Goal: Transaction & Acquisition: Download file/media

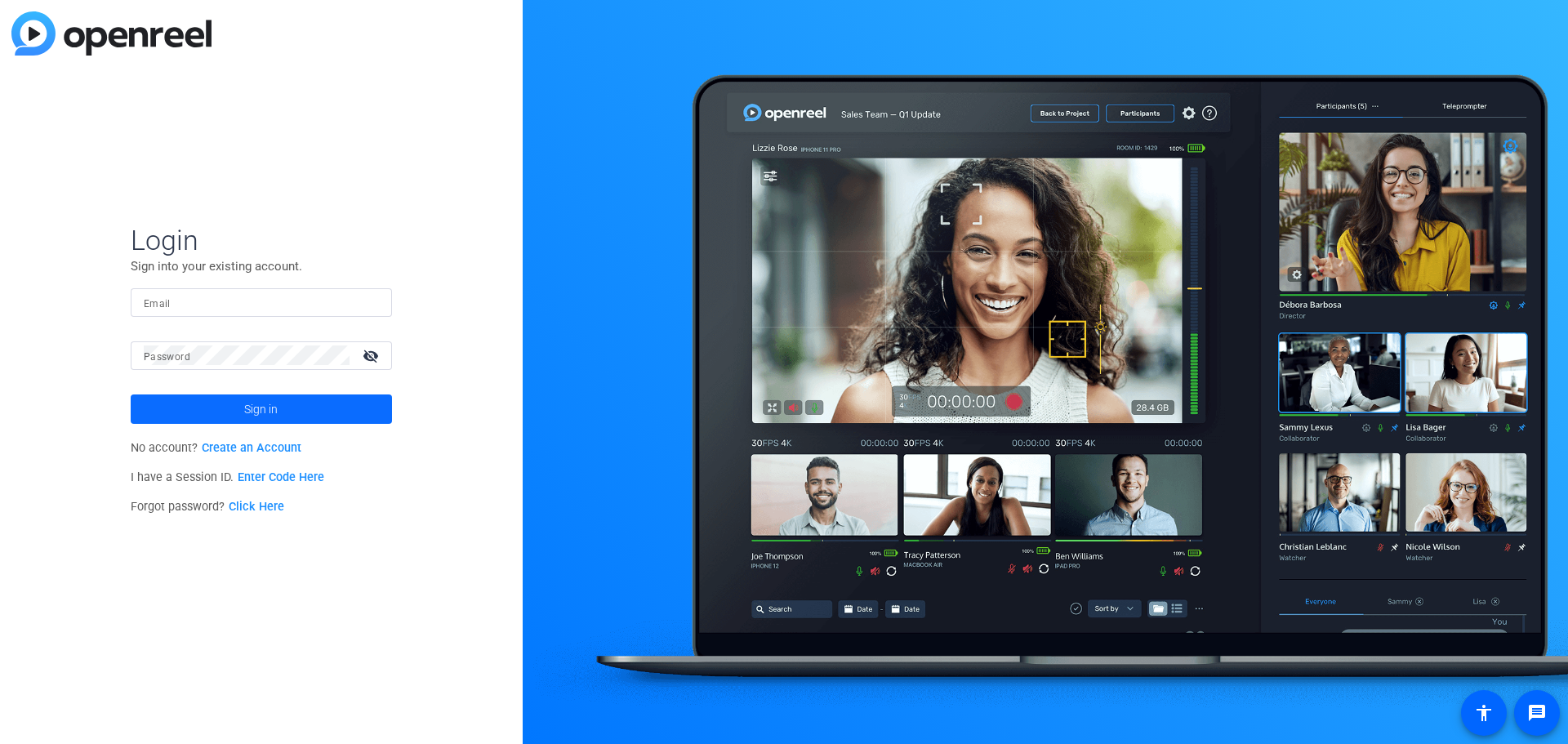
type input "[EMAIL_ADDRESS][DOMAIN_NAME]"
click at [346, 408] on span at bounding box center [261, 409] width 261 height 39
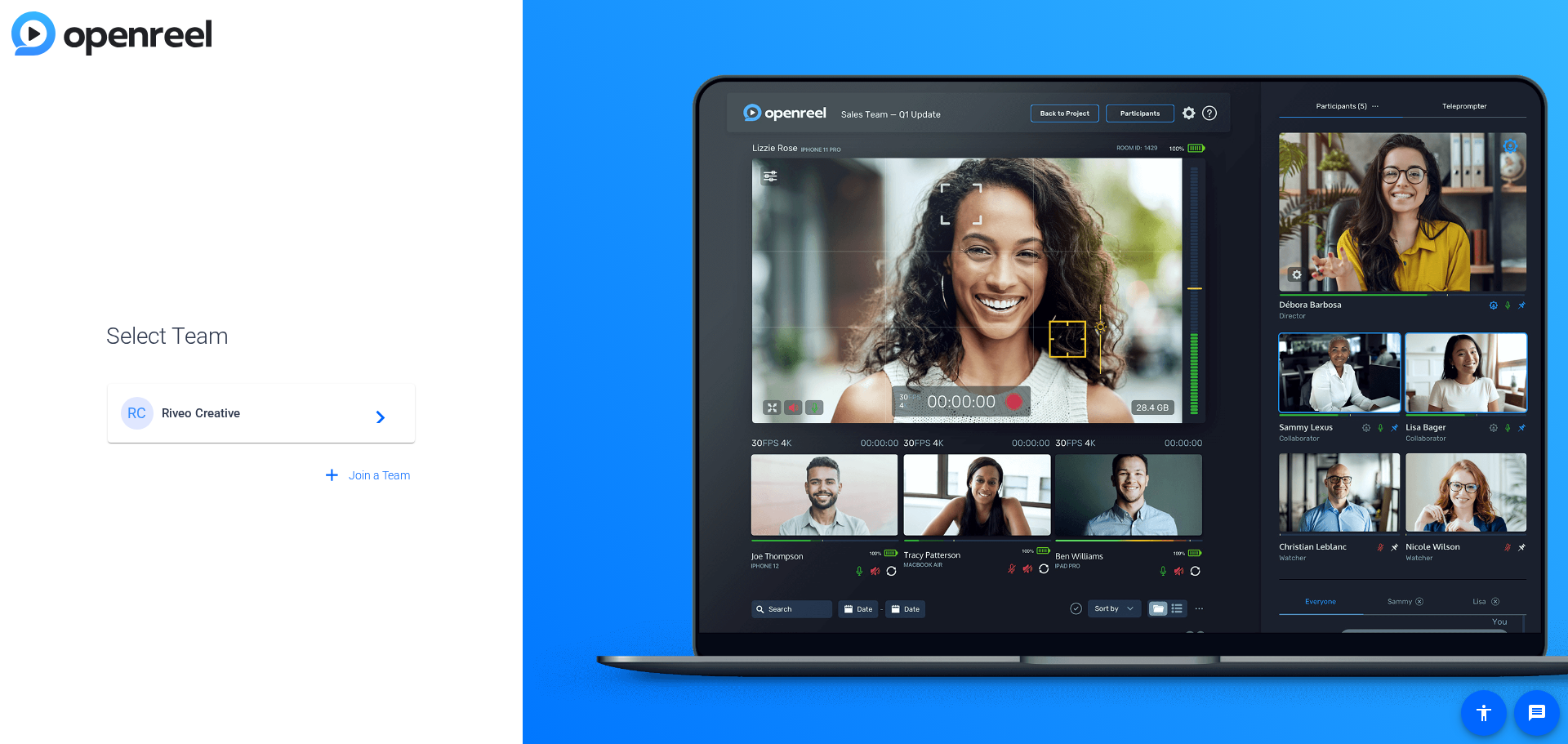
click at [343, 396] on mat-card-content "[PERSON_NAME] Creative navigate_next" at bounding box center [261, 413] width 307 height 59
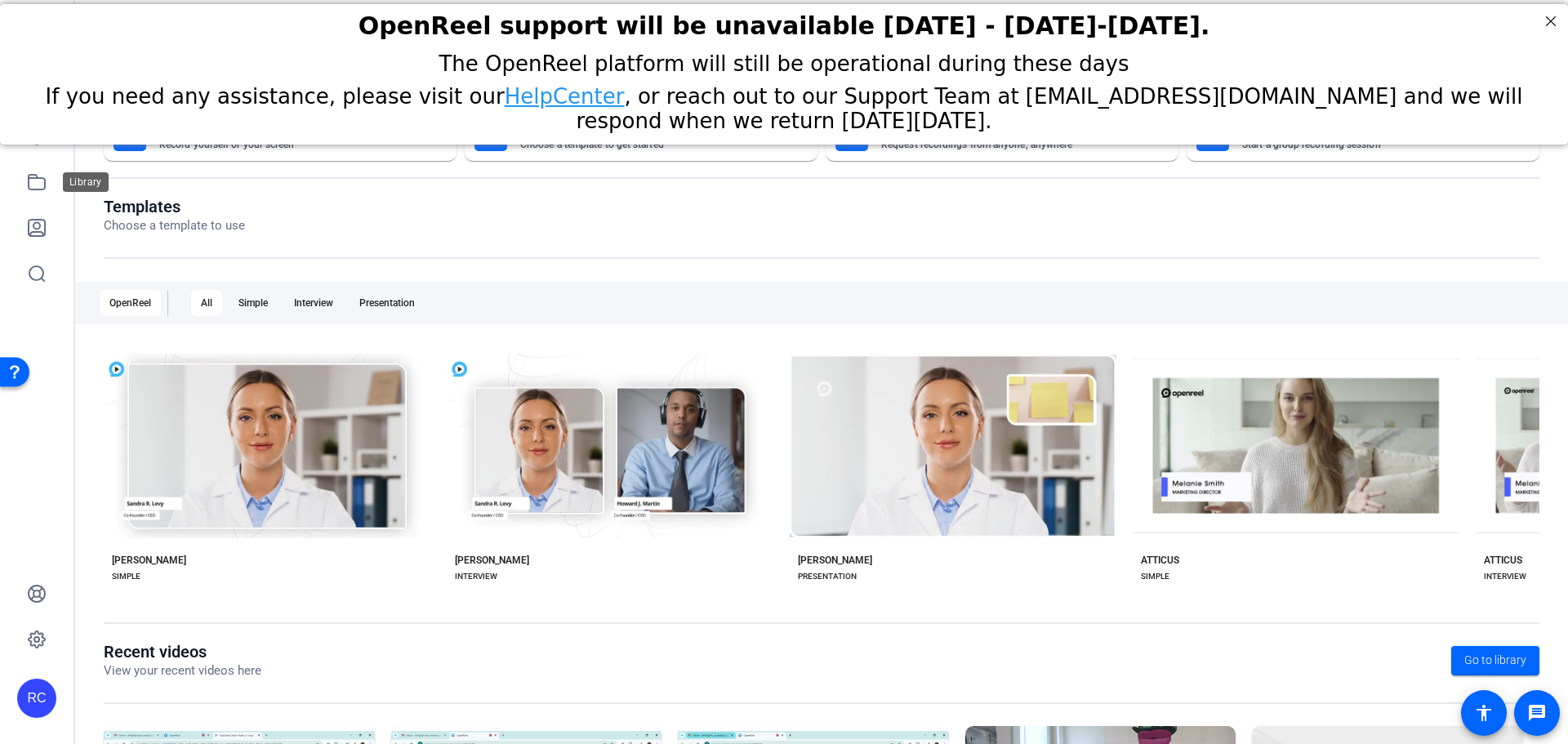
drag, startPoint x: 38, startPoint y: 183, endPoint x: 88, endPoint y: 192, distance: 50.8
click at [38, 183] on icon at bounding box center [37, 183] width 20 height 20
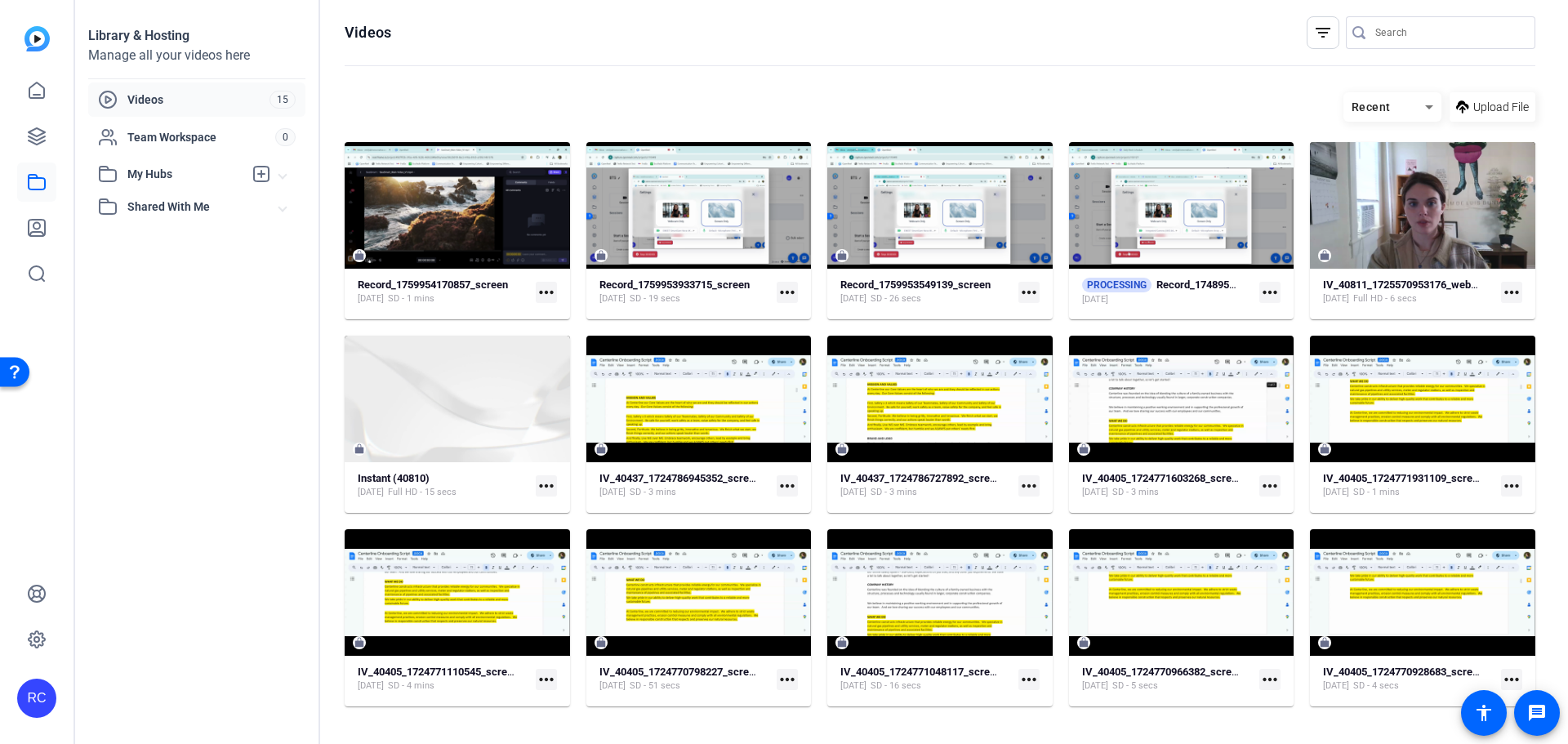
click at [1030, 286] on mat-icon "more_horiz" at bounding box center [1029, 292] width 21 height 21
click at [1030, 287] on div at bounding box center [784, 372] width 1568 height 744
click at [951, 284] on strong "Record_1759953549139_screen" at bounding box center [916, 284] width 151 height 12
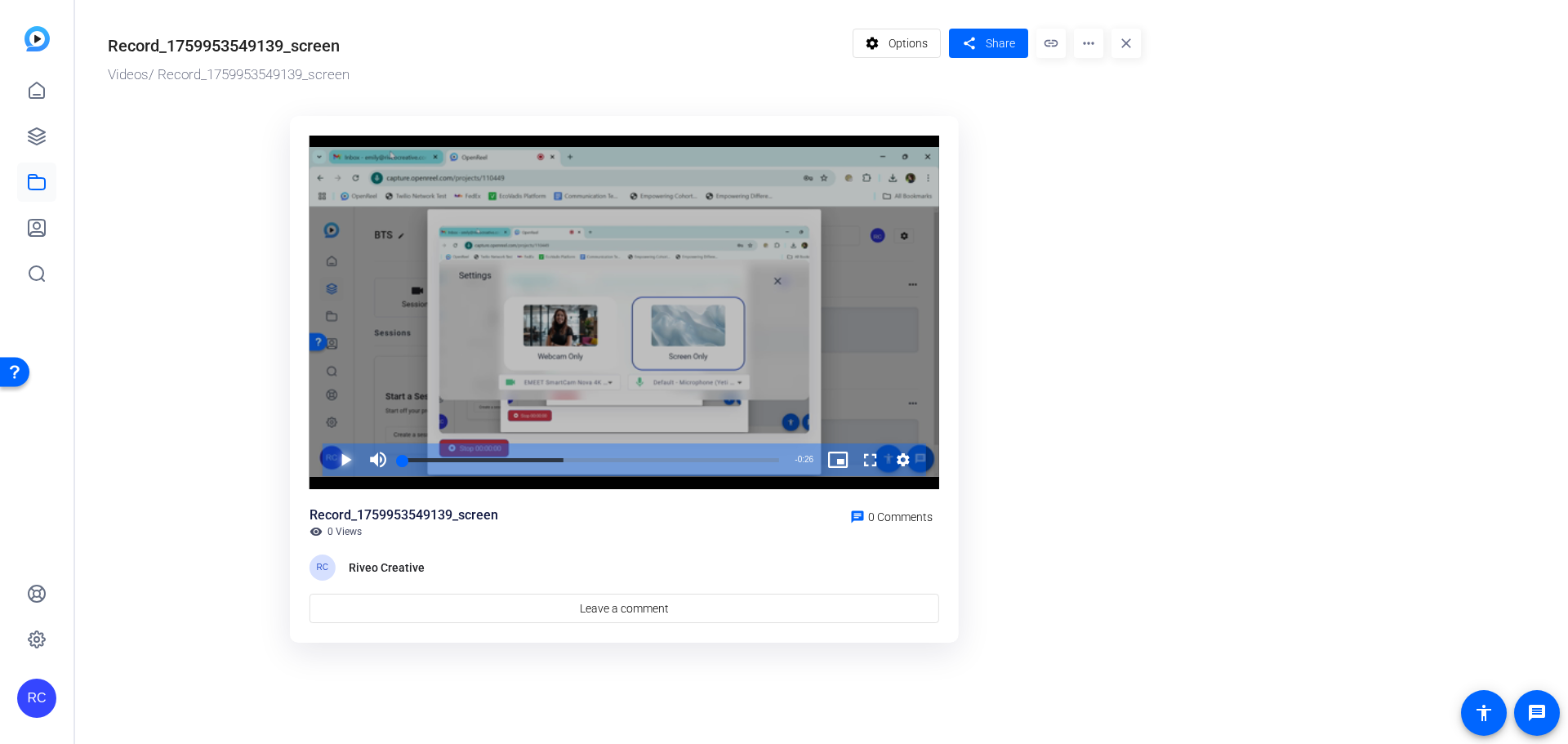
click at [329, 455] on span "Video Player" at bounding box center [329, 460] width 0 height 33
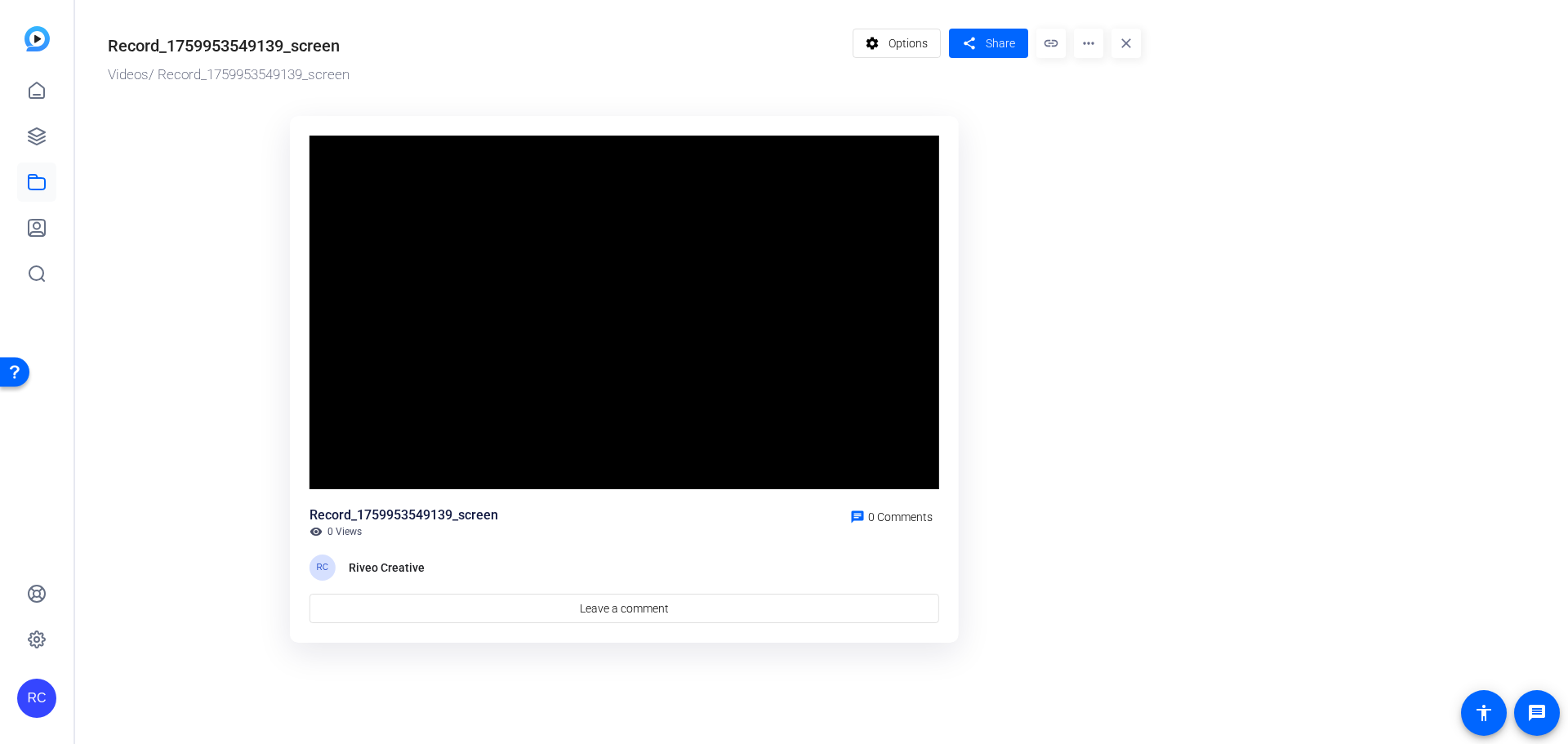
click at [346, 460] on video "Video Player" at bounding box center [624, 313] width 629 height 354
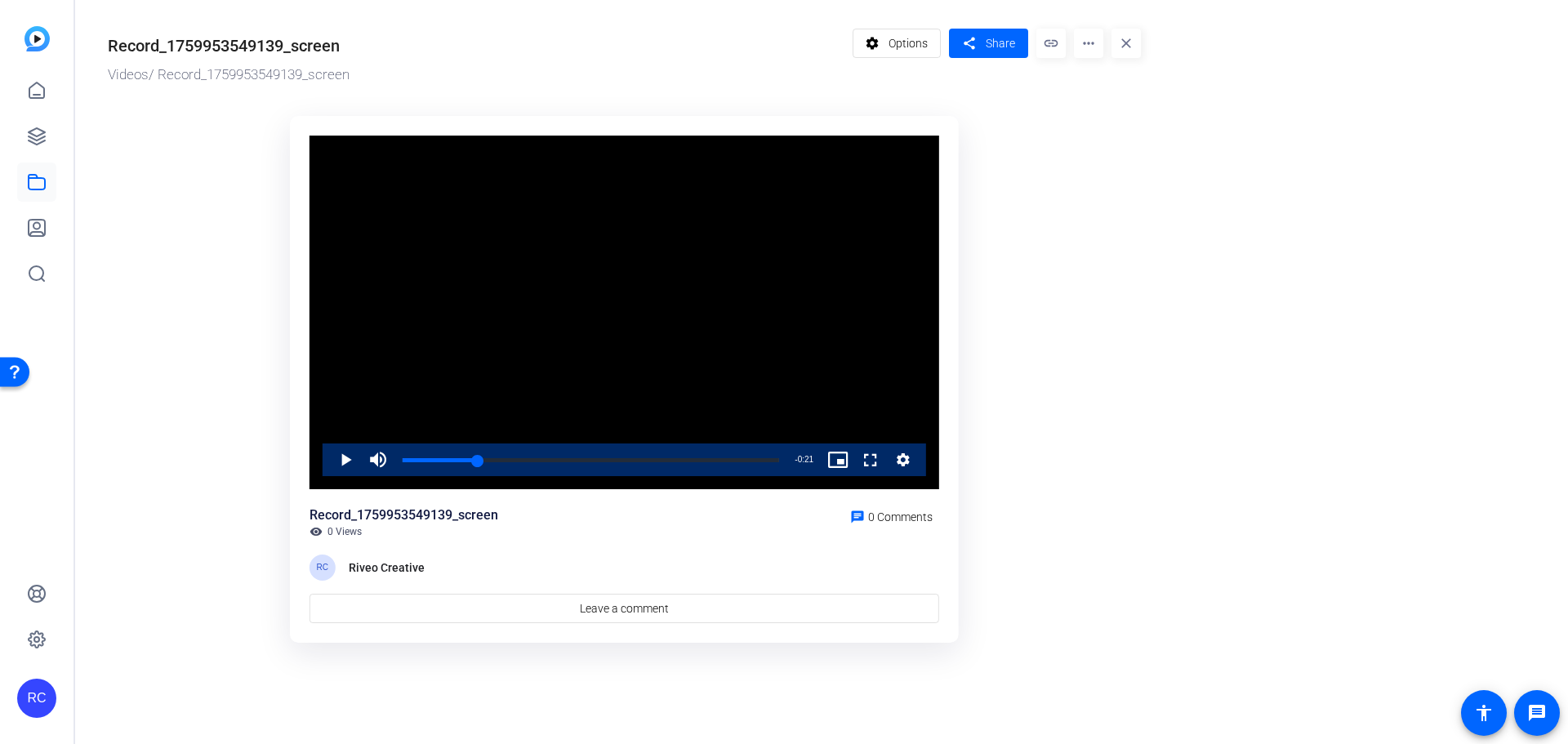
click at [1097, 46] on mat-icon "more_horiz" at bounding box center [1088, 43] width 29 height 29
click at [1130, 147] on span "Download MP4" at bounding box center [1123, 155] width 72 height 20
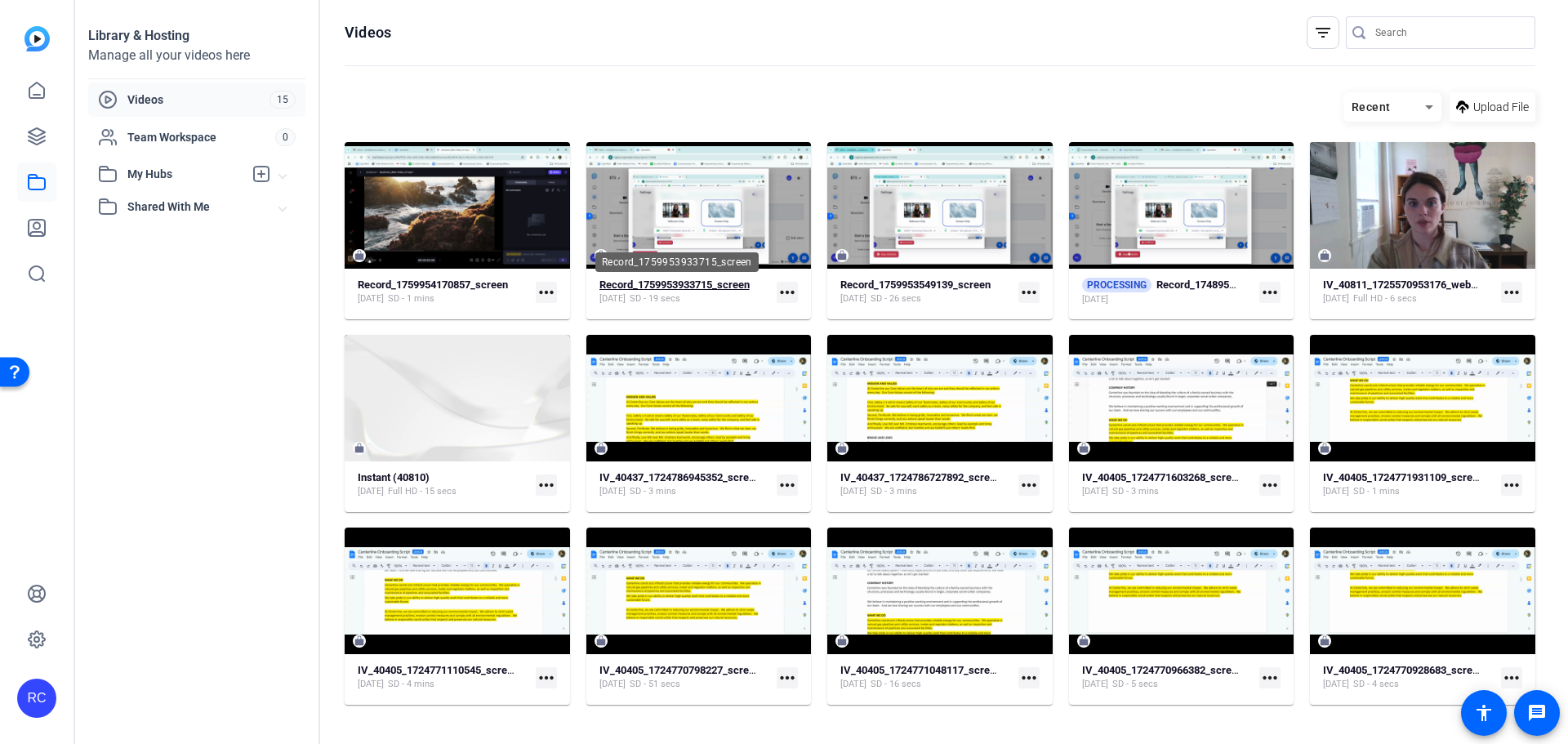
click at [750, 289] on strong "Record_1759953933715_screen" at bounding box center [675, 284] width 151 height 12
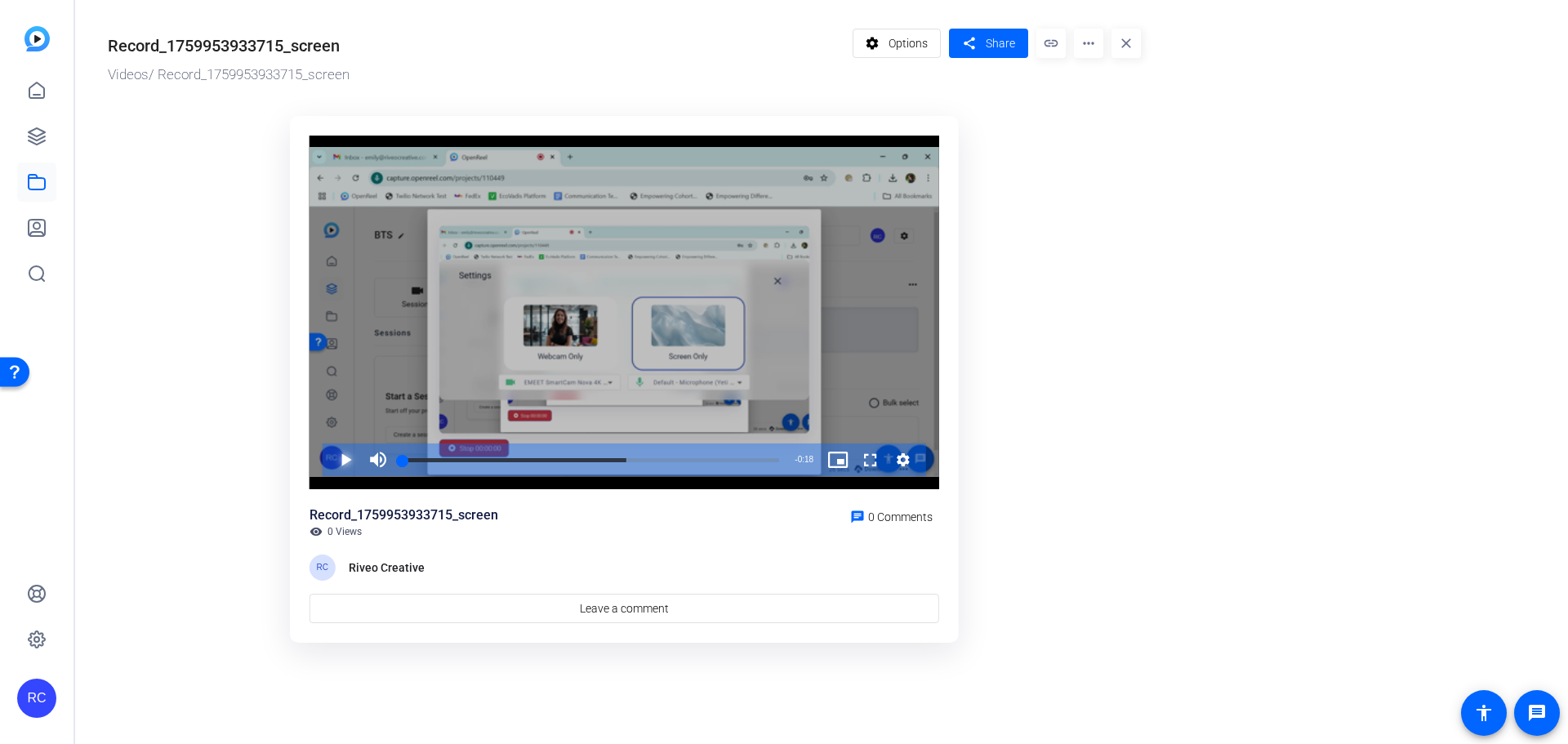
click at [329, 464] on span "Video Player" at bounding box center [329, 460] width 0 height 33
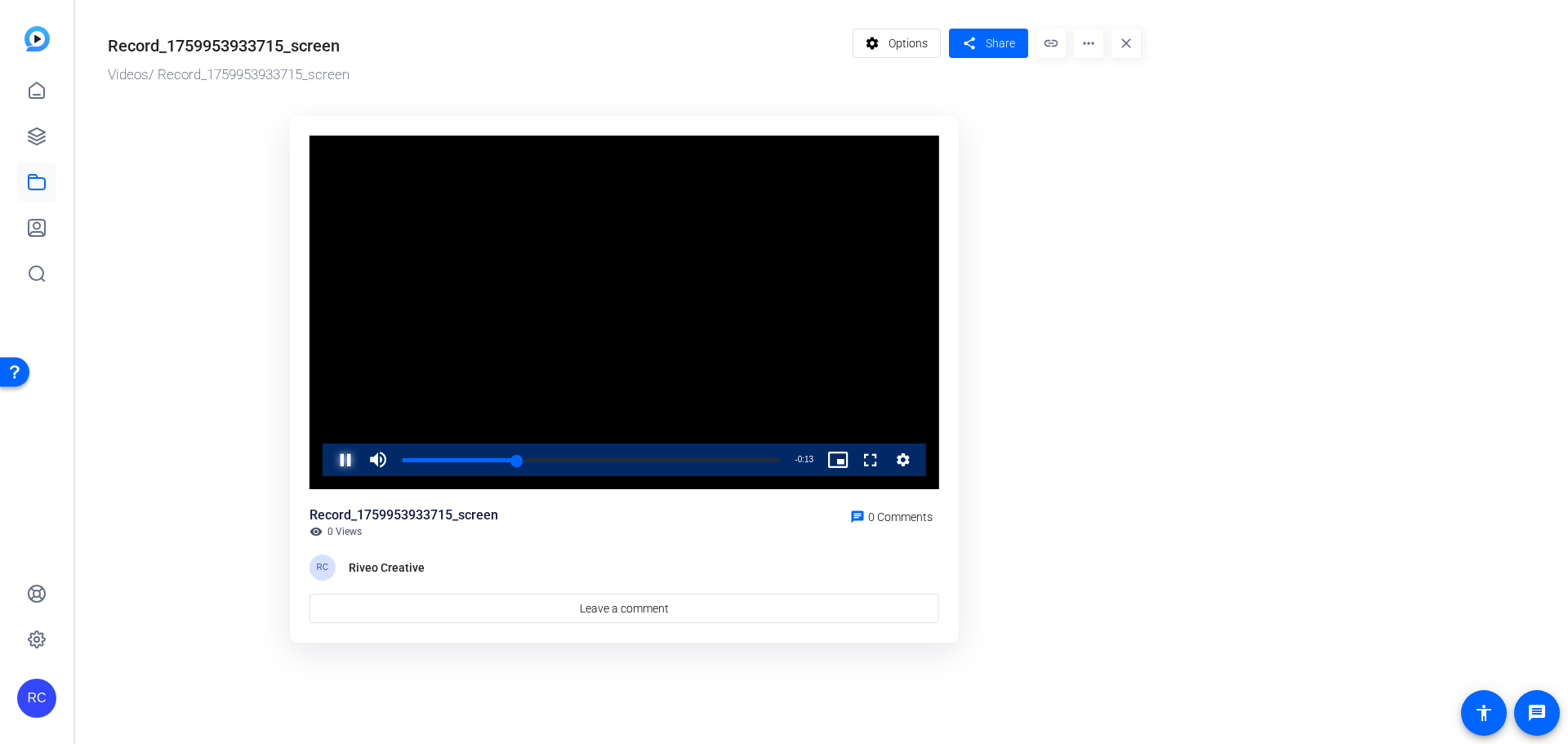
click at [329, 453] on span "Video Player" at bounding box center [329, 460] width 0 height 33
click at [1096, 43] on mat-icon "more_horiz" at bounding box center [1088, 43] width 29 height 29
click at [1129, 152] on span "Download MP4" at bounding box center [1123, 155] width 72 height 20
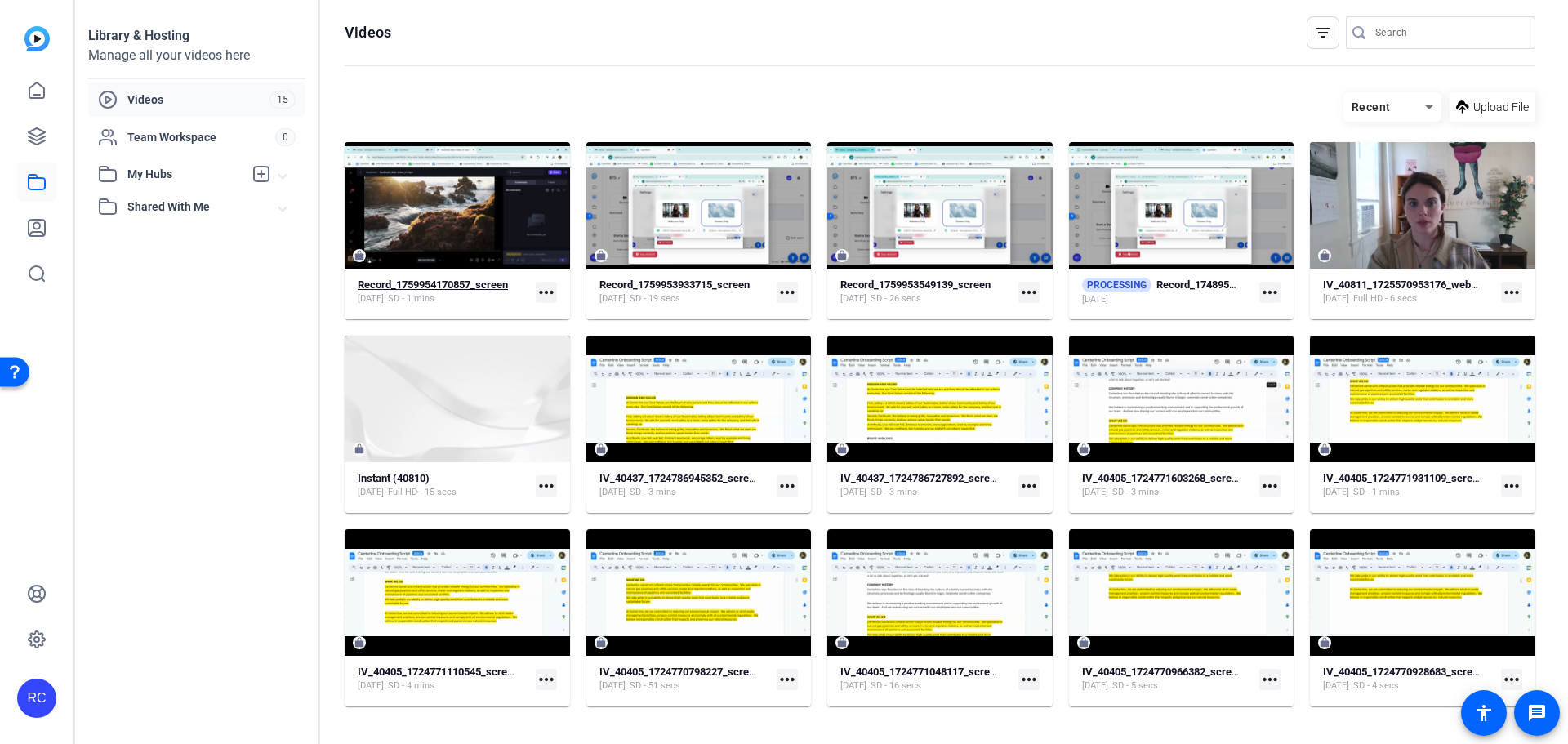
click at [478, 286] on strong "Record_1759954170857_screen" at bounding box center [433, 284] width 151 height 12
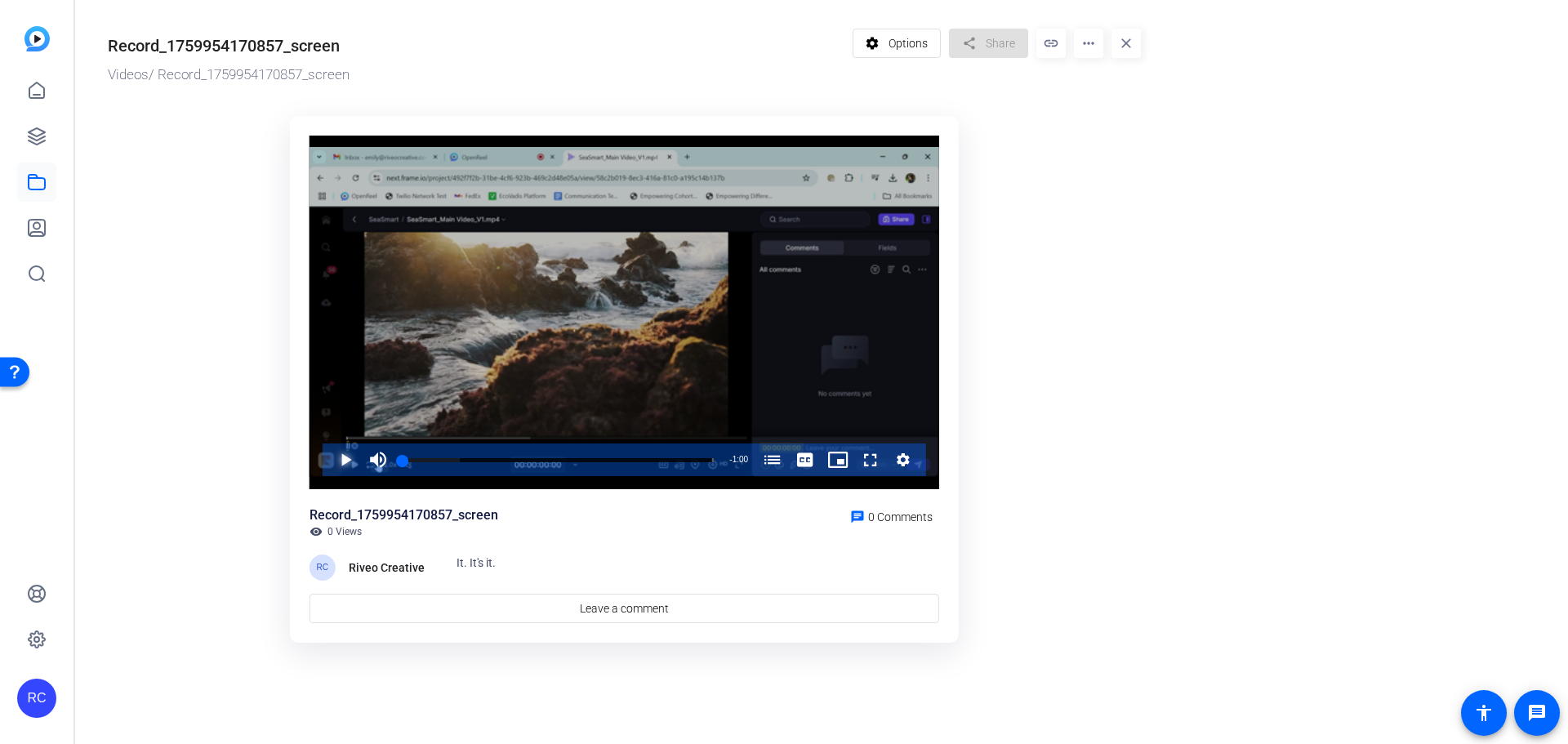
click at [329, 458] on span "Video Player" at bounding box center [329, 460] width 0 height 33
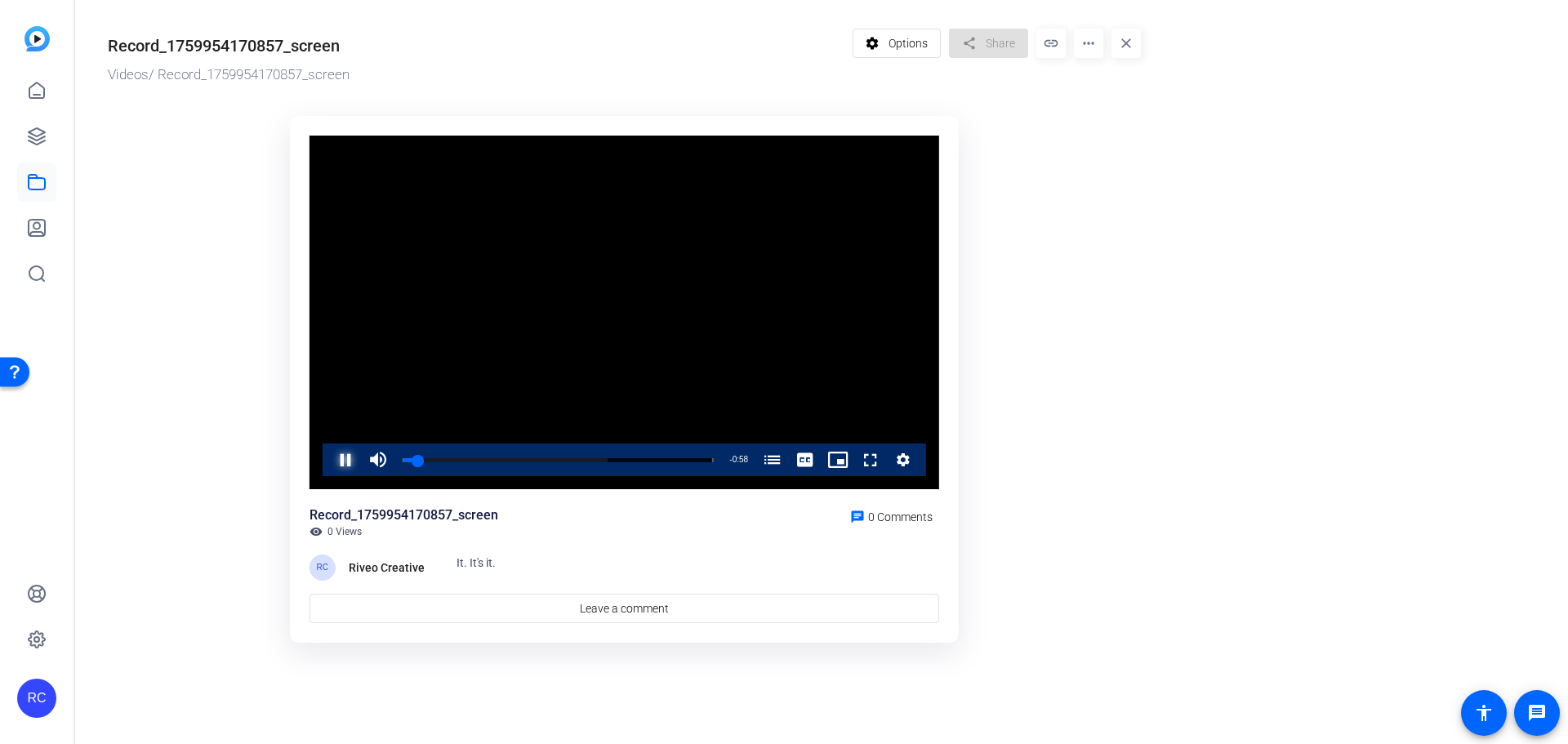
click at [329, 465] on span "Video Player" at bounding box center [329, 460] width 0 height 33
click at [1085, 42] on mat-icon "more_horiz" at bounding box center [1088, 43] width 29 height 29
click at [1115, 156] on span "Download MP4" at bounding box center [1123, 155] width 72 height 20
